Goal: Task Accomplishment & Management: Use online tool/utility

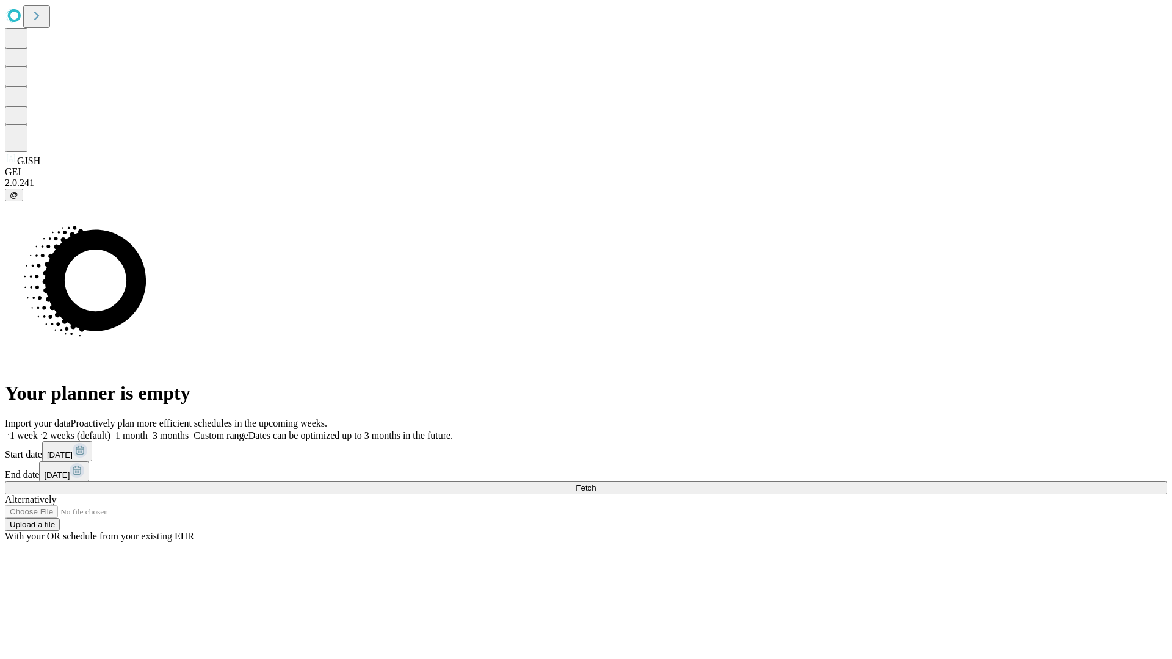
click at [596, 483] on span "Fetch" at bounding box center [586, 487] width 20 height 9
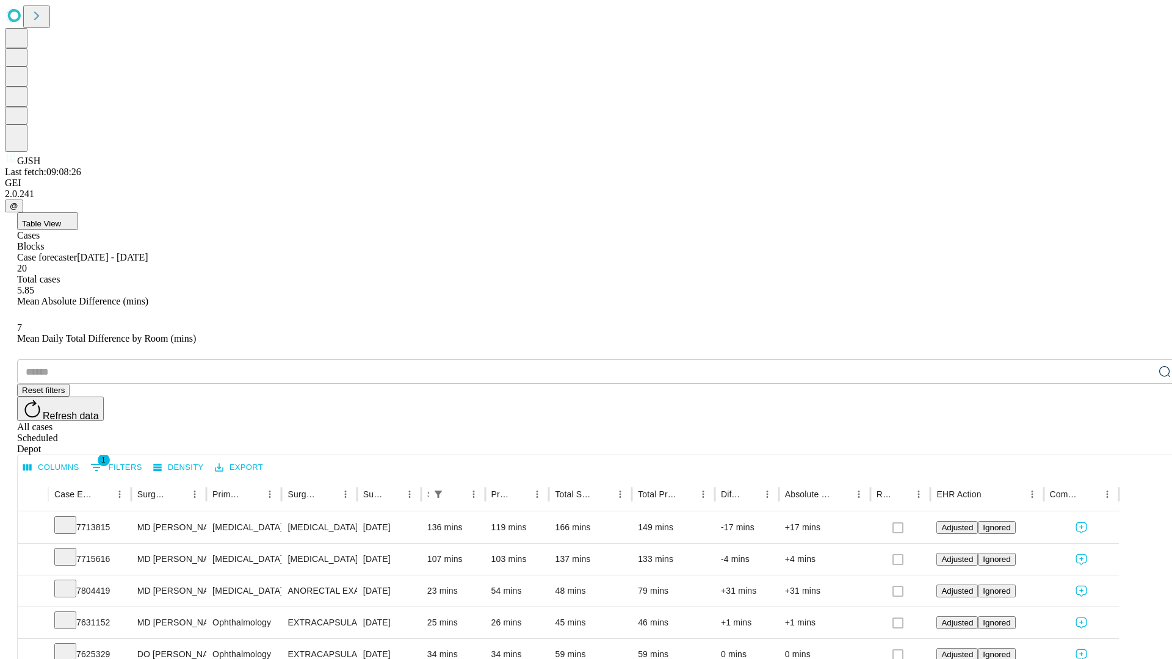
click at [1140, 444] on div "Depot" at bounding box center [598, 449] width 1162 height 11
